Goal: Use online tool/utility: Utilize a website feature to perform a specific function

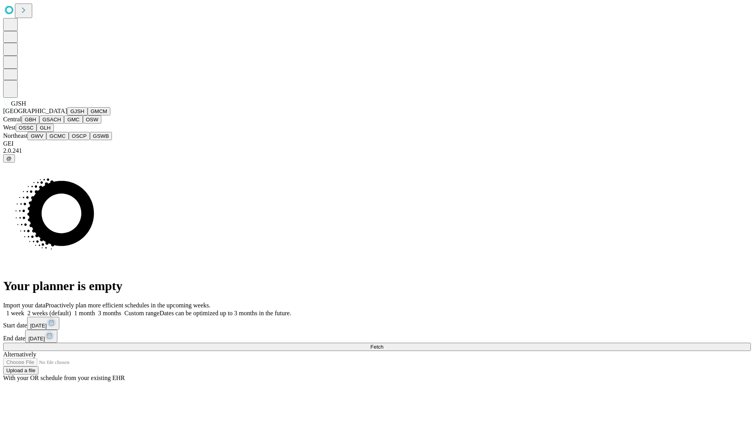
click at [67, 116] on button "GJSH" at bounding box center [77, 111] width 20 height 8
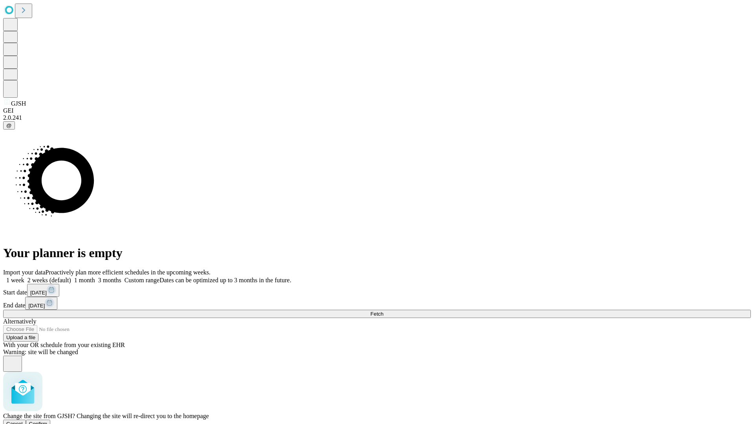
click at [48, 421] on span "Confirm" at bounding box center [38, 424] width 18 height 6
click at [71, 277] on label "2 weeks (default)" at bounding box center [47, 280] width 47 height 7
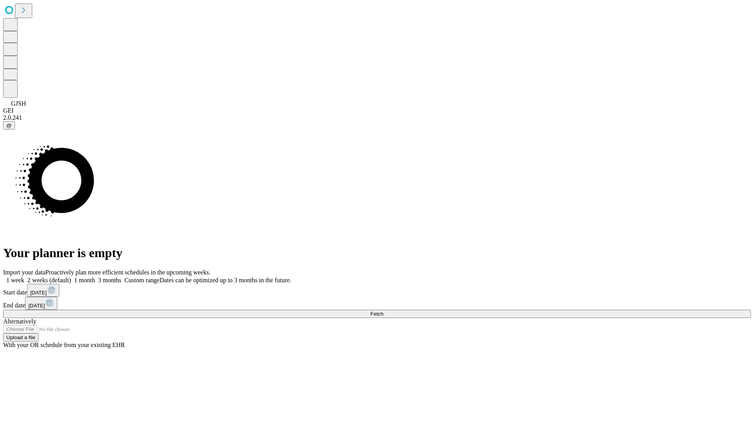
click at [384, 311] on span "Fetch" at bounding box center [377, 314] width 13 height 6
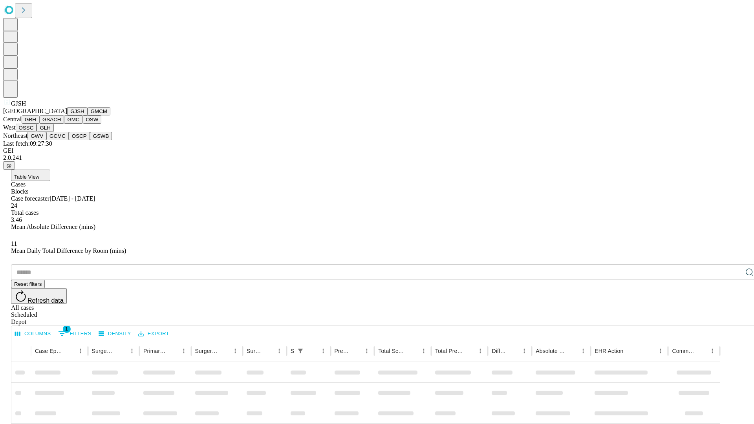
click at [88, 116] on button "GMCM" at bounding box center [99, 111] width 23 height 8
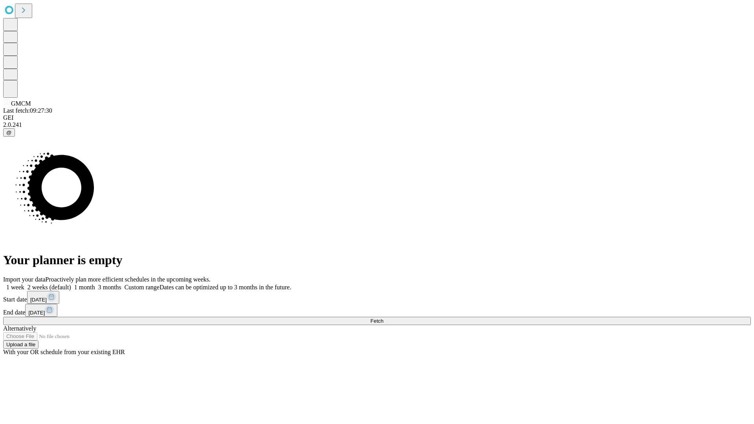
click at [71, 284] on label "2 weeks (default)" at bounding box center [47, 287] width 47 height 7
click at [384, 318] on span "Fetch" at bounding box center [377, 321] width 13 height 6
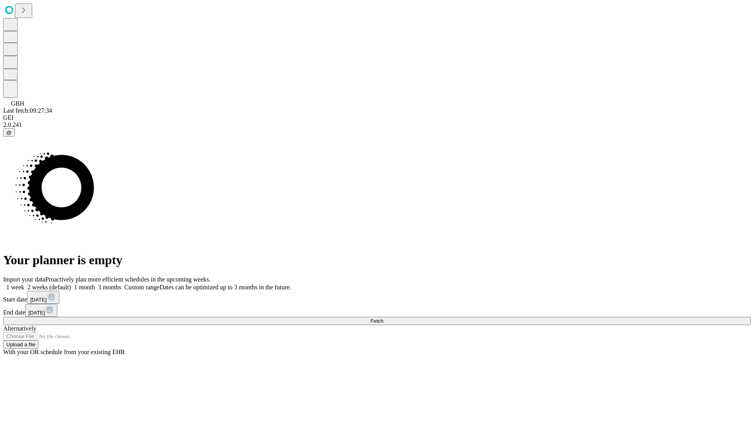
click at [71, 284] on label "2 weeks (default)" at bounding box center [47, 287] width 47 height 7
click at [384, 318] on span "Fetch" at bounding box center [377, 321] width 13 height 6
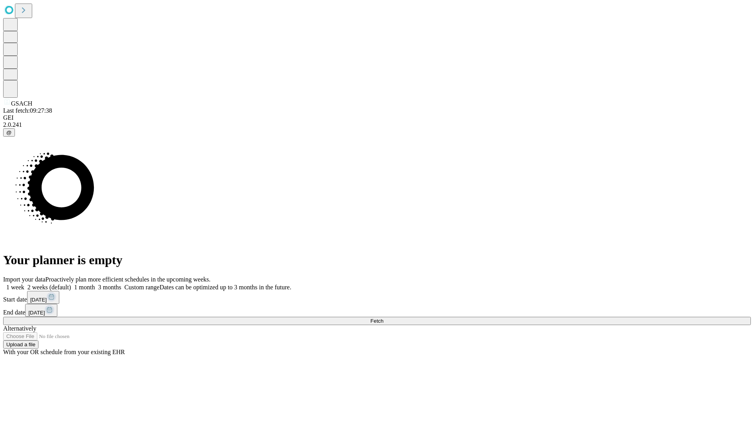
click at [71, 284] on label "2 weeks (default)" at bounding box center [47, 287] width 47 height 7
click at [384, 318] on span "Fetch" at bounding box center [377, 321] width 13 height 6
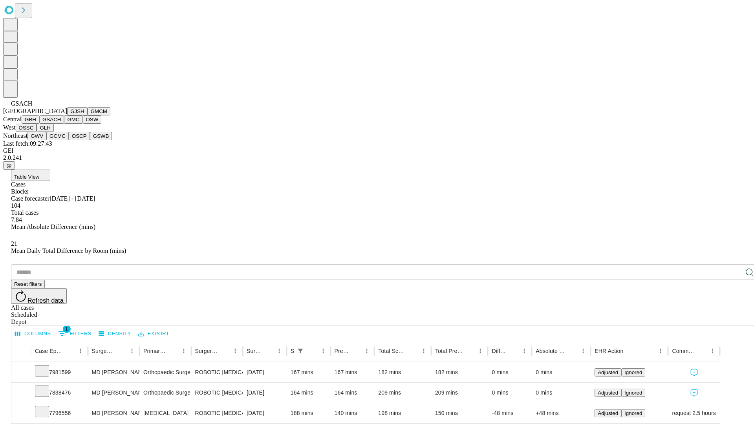
click at [64, 124] on button "GMC" at bounding box center [73, 120] width 18 height 8
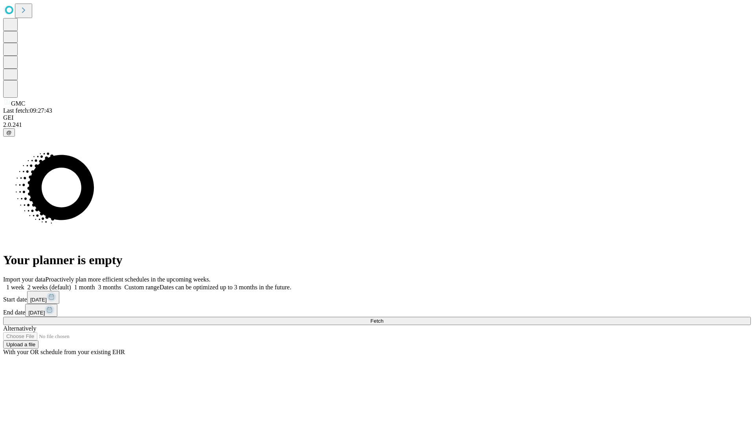
click at [71, 284] on label "2 weeks (default)" at bounding box center [47, 287] width 47 height 7
click at [384, 318] on span "Fetch" at bounding box center [377, 321] width 13 height 6
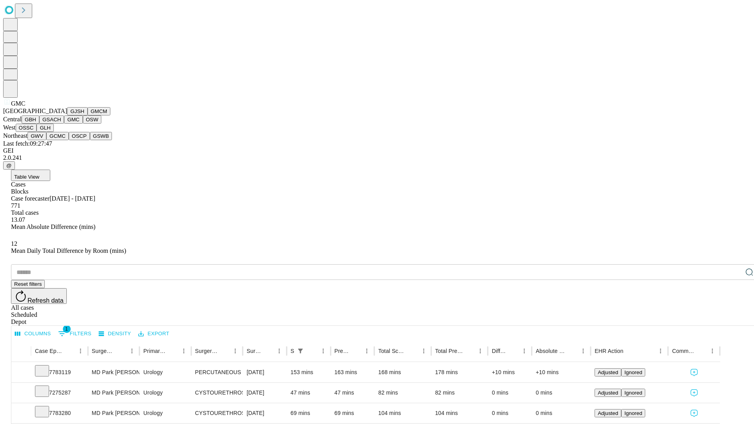
click at [83, 124] on button "OSW" at bounding box center [92, 120] width 19 height 8
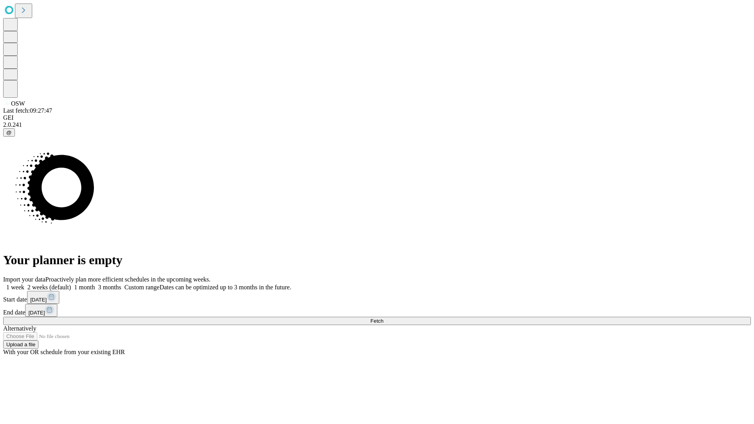
click at [71, 284] on label "2 weeks (default)" at bounding box center [47, 287] width 47 height 7
click at [384, 318] on span "Fetch" at bounding box center [377, 321] width 13 height 6
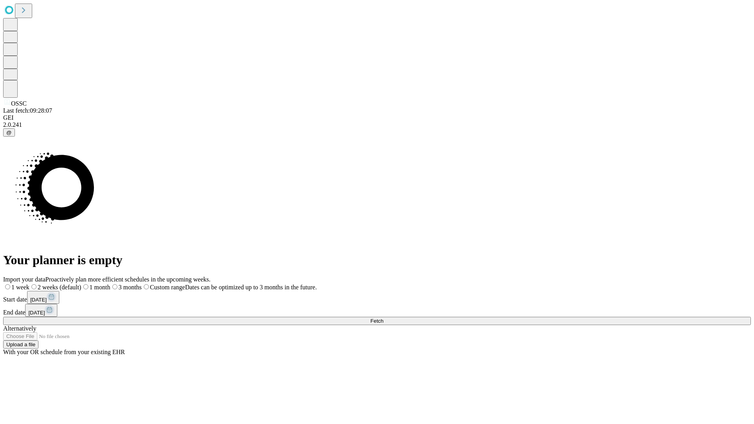
click at [384, 318] on span "Fetch" at bounding box center [377, 321] width 13 height 6
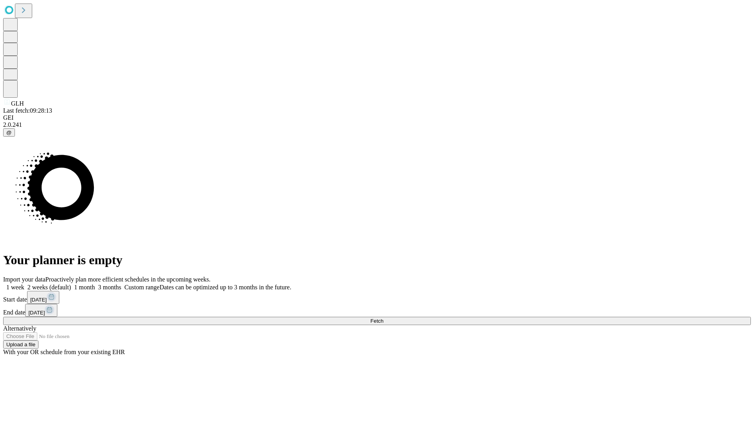
click at [384, 318] on span "Fetch" at bounding box center [377, 321] width 13 height 6
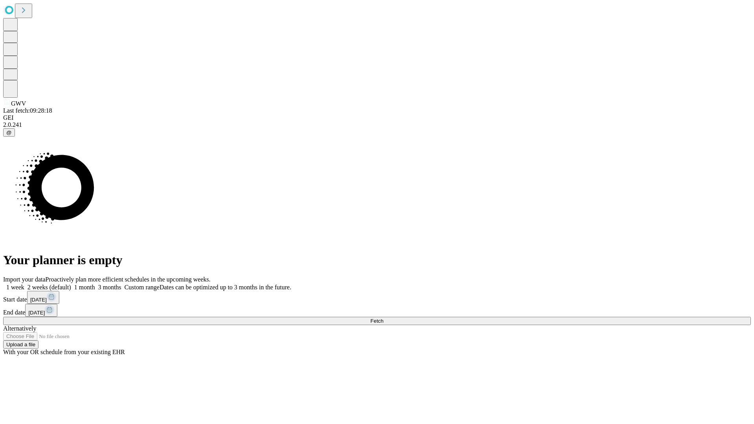
click at [71, 284] on label "2 weeks (default)" at bounding box center [47, 287] width 47 height 7
click at [384, 318] on span "Fetch" at bounding box center [377, 321] width 13 height 6
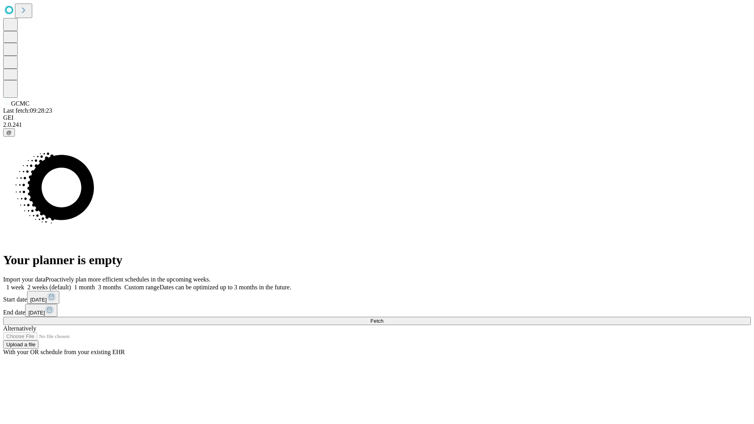
click at [384, 318] on span "Fetch" at bounding box center [377, 321] width 13 height 6
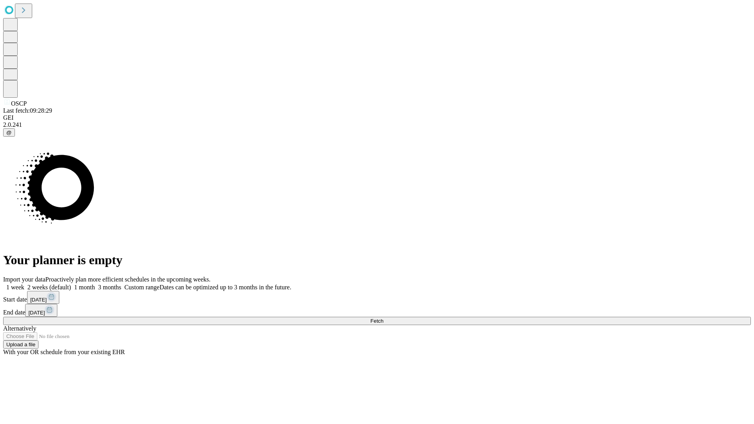
click at [384, 318] on span "Fetch" at bounding box center [377, 321] width 13 height 6
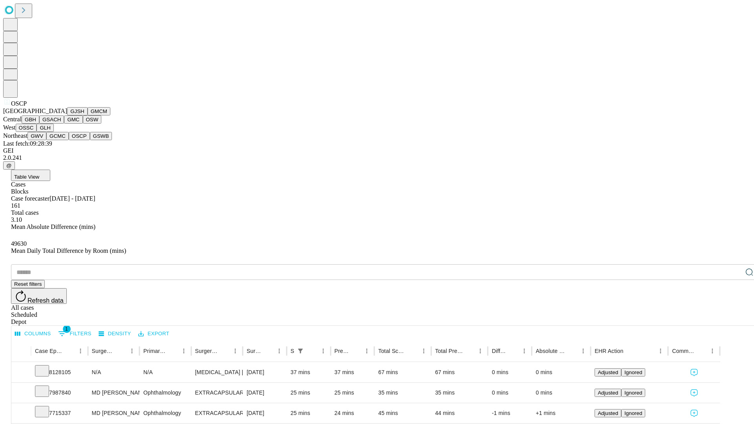
click at [90, 140] on button "GSWB" at bounding box center [101, 136] width 22 height 8
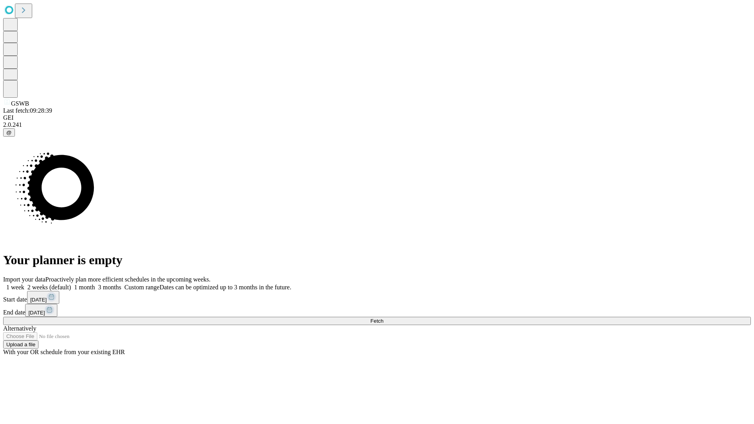
click at [71, 284] on label "2 weeks (default)" at bounding box center [47, 287] width 47 height 7
click at [384, 318] on span "Fetch" at bounding box center [377, 321] width 13 height 6
